Goal: Communication & Community: Answer question/provide support

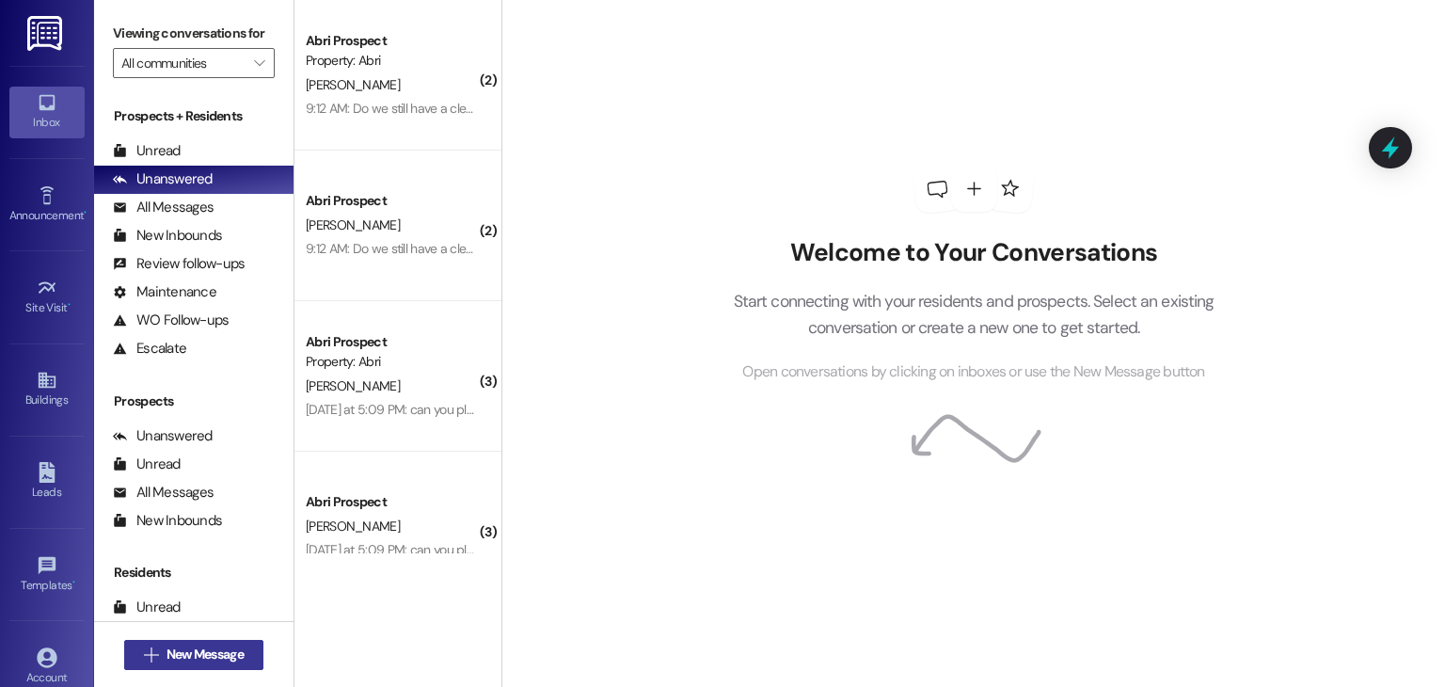
click at [218, 649] on span "New Message" at bounding box center [204, 654] width 77 height 20
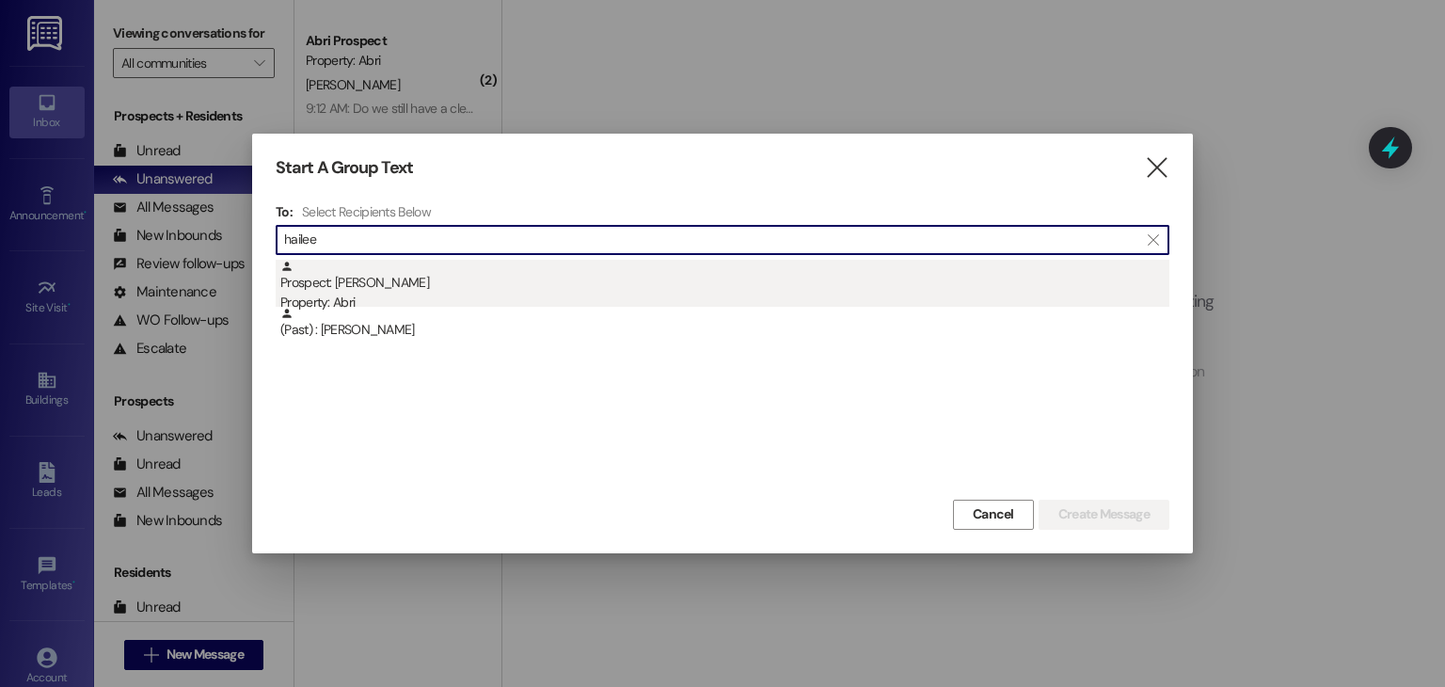
type input "hailee"
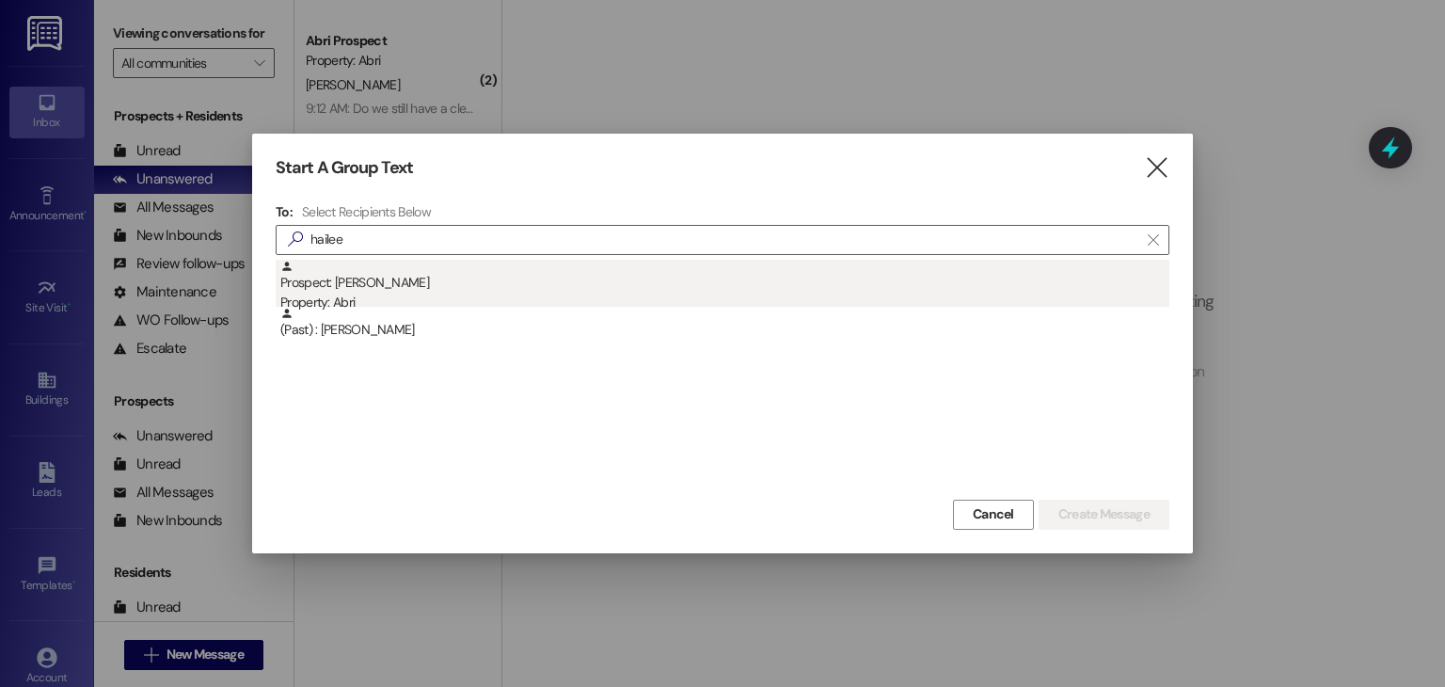
click at [438, 300] on div "Property: Abri" at bounding box center [724, 303] width 889 height 20
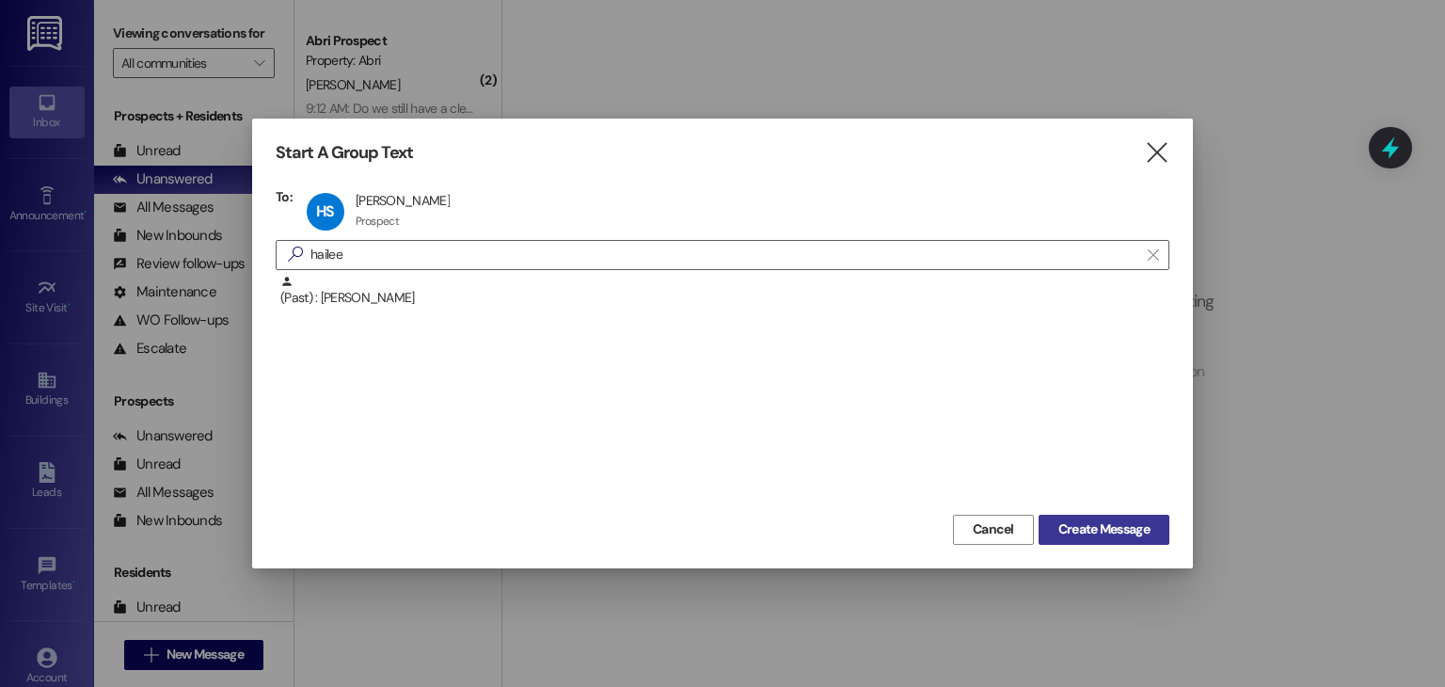
click at [1070, 522] on span "Create Message" at bounding box center [1103, 529] width 91 height 20
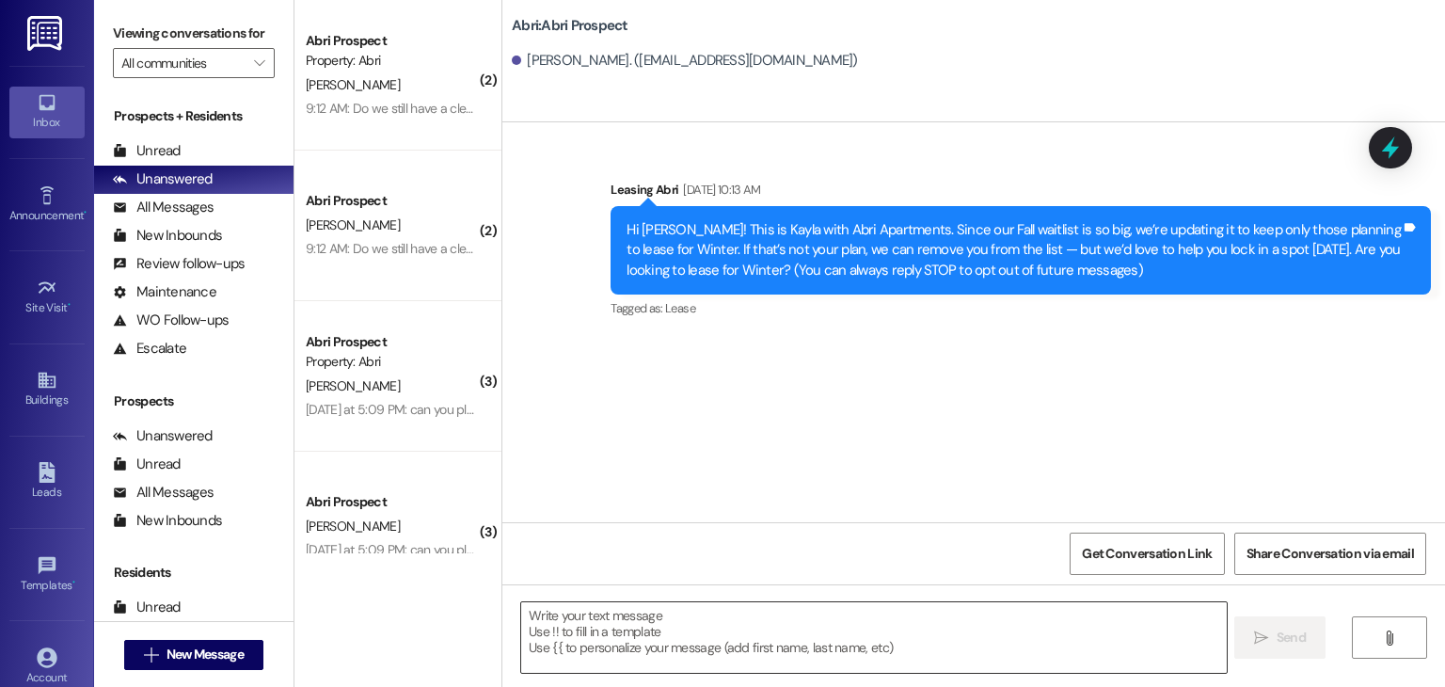
click at [749, 618] on textarea at bounding box center [873, 637] width 705 height 71
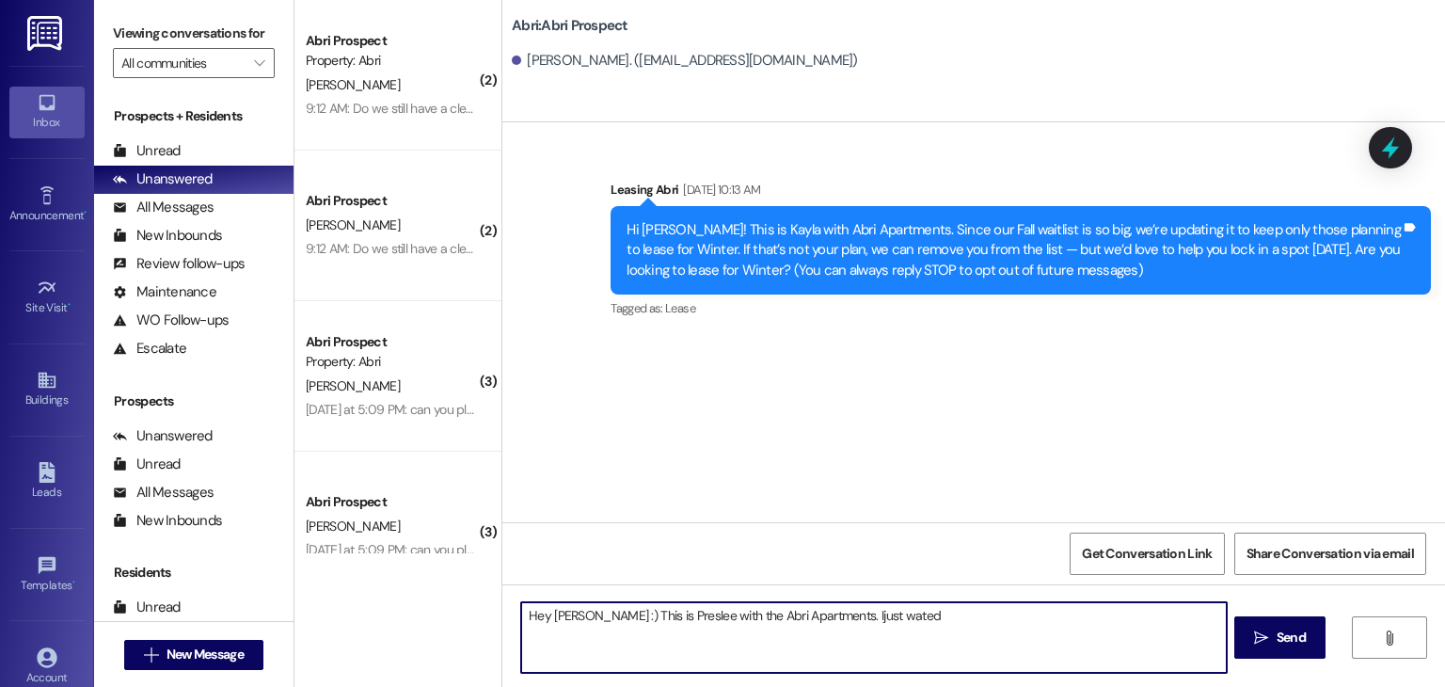
click at [810, 612] on textarea "Hey [PERSON_NAME] :) This is Preslee with the Abri Apartments. Ijust wated" at bounding box center [873, 637] width 705 height 71
click at [895, 619] on textarea "Hey [PERSON_NAME] :) This is Preslee with the Abri Apartments. I just wanted" at bounding box center [873, 637] width 705 height 71
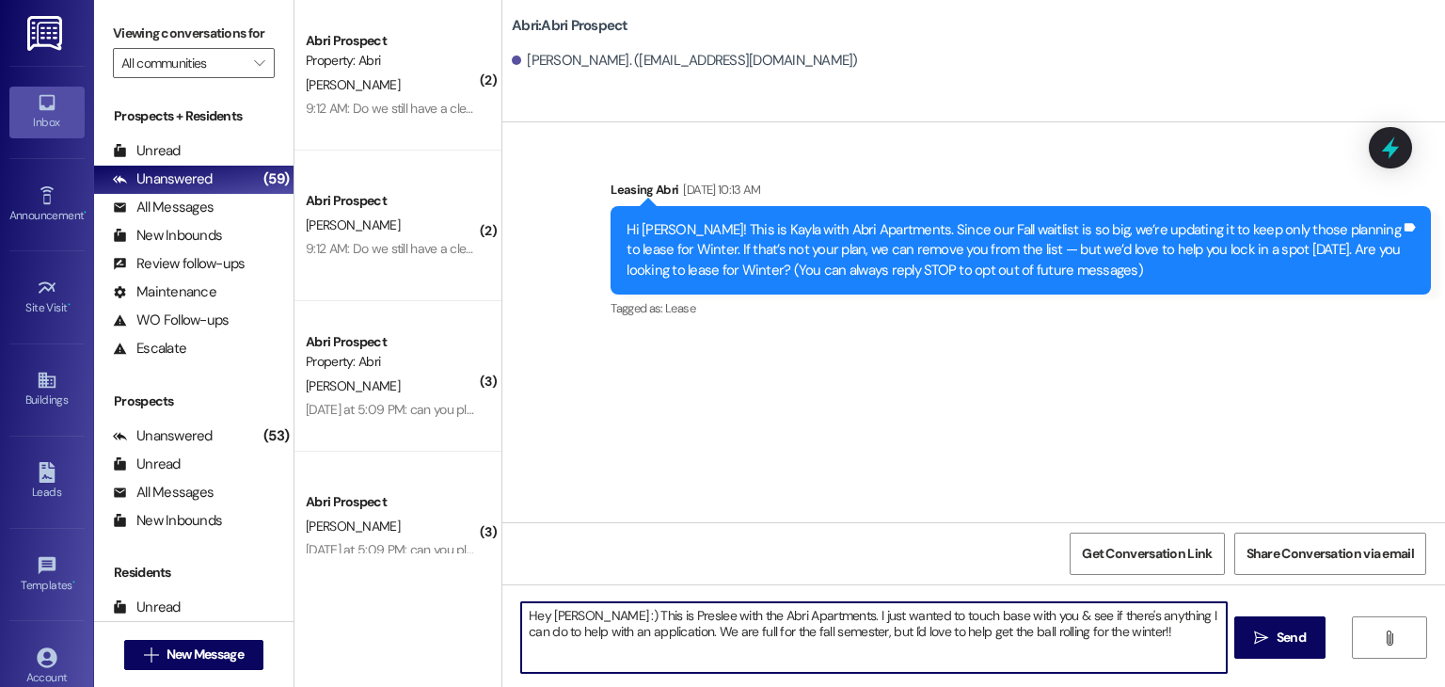
click at [583, 631] on textarea "Hey [PERSON_NAME] :) This is Preslee with the Abri Apartments. I just wanted to…" at bounding box center [873, 637] width 705 height 71
click at [1128, 640] on textarea "Hey [PERSON_NAME] :) This is Preslee with the Abri Apartments. I just wanted to…" at bounding box center [873, 637] width 705 height 71
type textarea "Hey [PERSON_NAME] :) This is Preslee with the Abri Apartments. I just wanted to…"
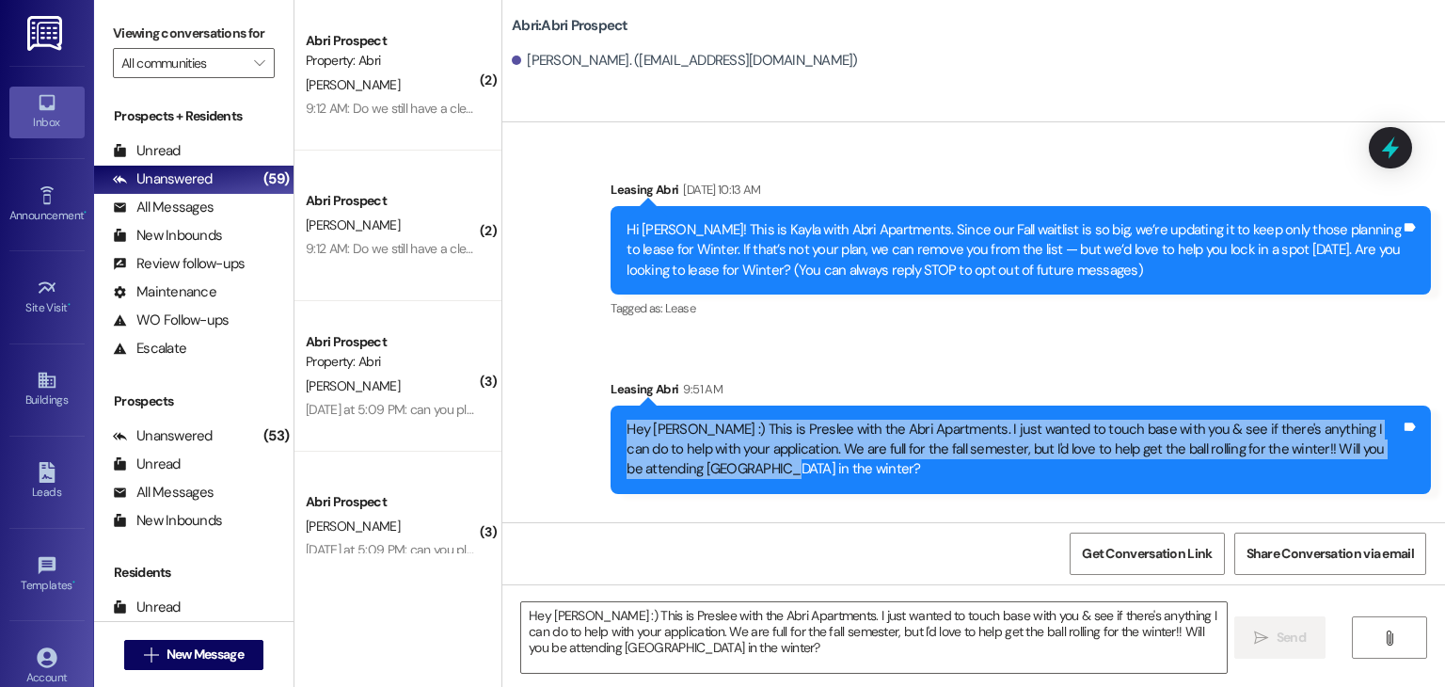
drag, startPoint x: 620, startPoint y: 426, endPoint x: 680, endPoint y: 492, distance: 89.2
click at [680, 492] on div "Hey [PERSON_NAME] :) This is Preslee with the Abri Apartments. I just wanted to…" at bounding box center [1020, 449] width 820 height 88
copy div "Hey [PERSON_NAME] :) This is Preslee with the Abri Apartments. I just wanted to…"
